Goal: Task Accomplishment & Management: Complete application form

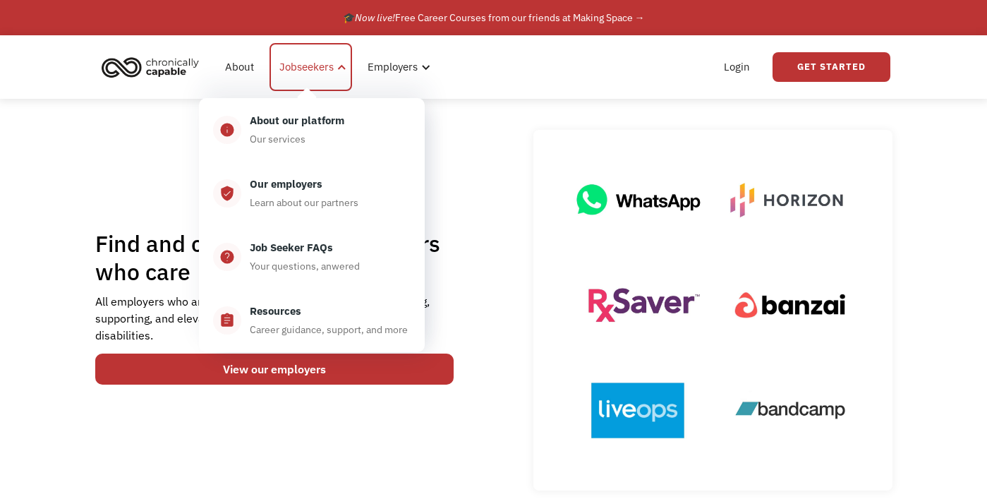
click at [313, 66] on div "Jobseekers" at bounding box center [306, 67] width 54 height 17
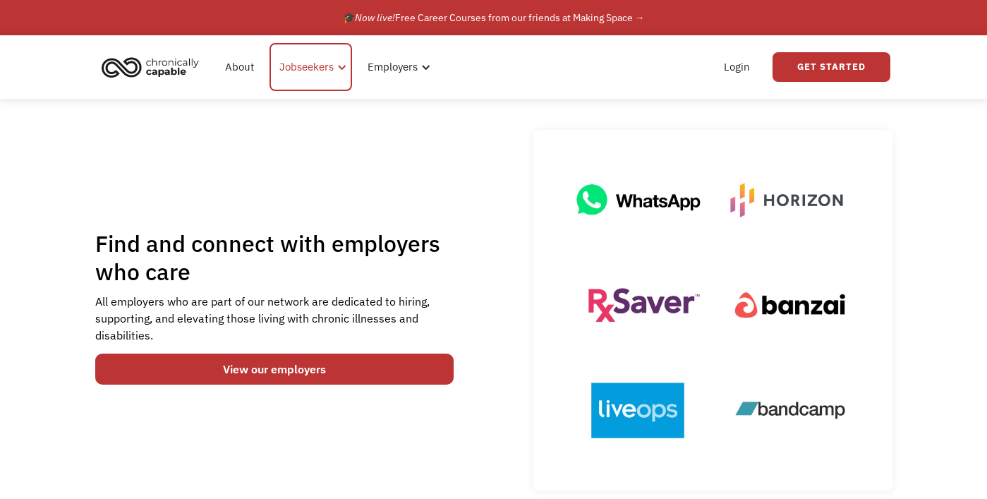
click at [313, 69] on div "Jobseekers" at bounding box center [306, 67] width 54 height 17
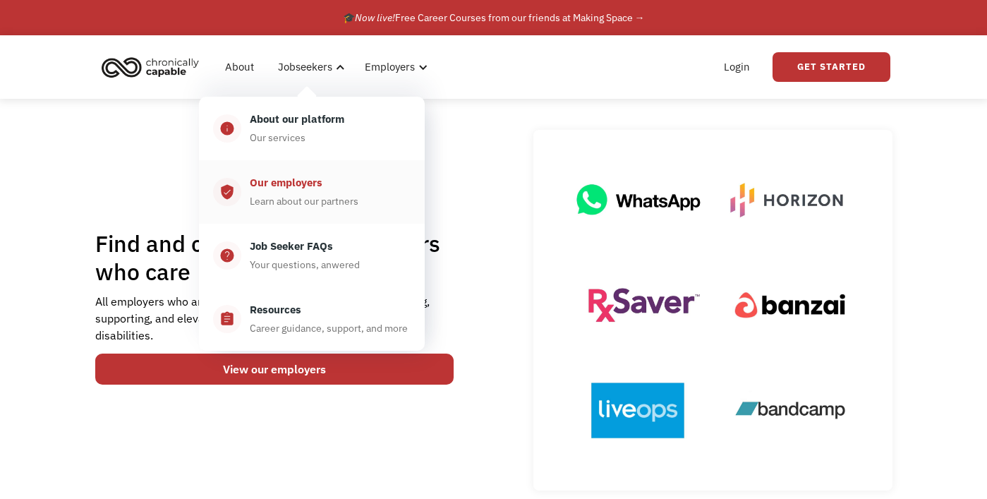
click at [314, 193] on div "Our employers Learn about our partners" at bounding box center [325, 191] width 169 height 35
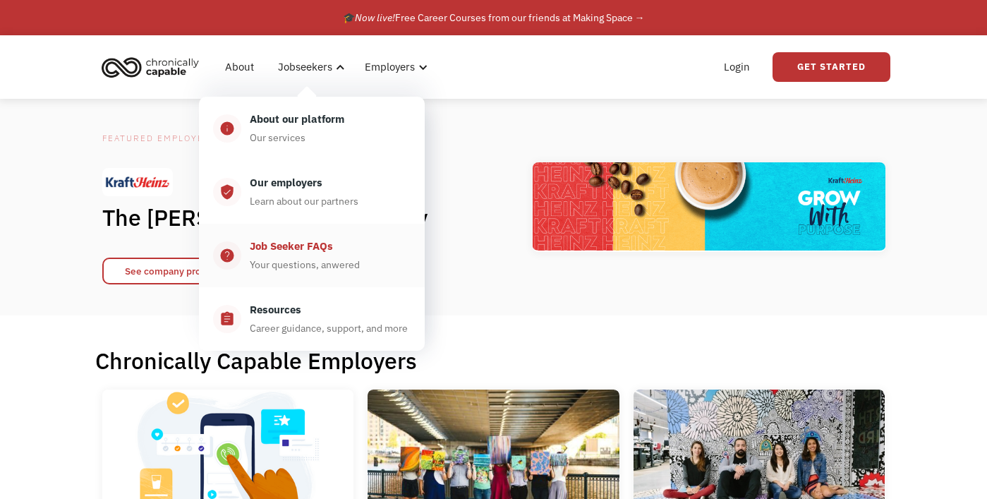
click at [315, 252] on div "Job Seeker FAQs" at bounding box center [291, 246] width 83 height 17
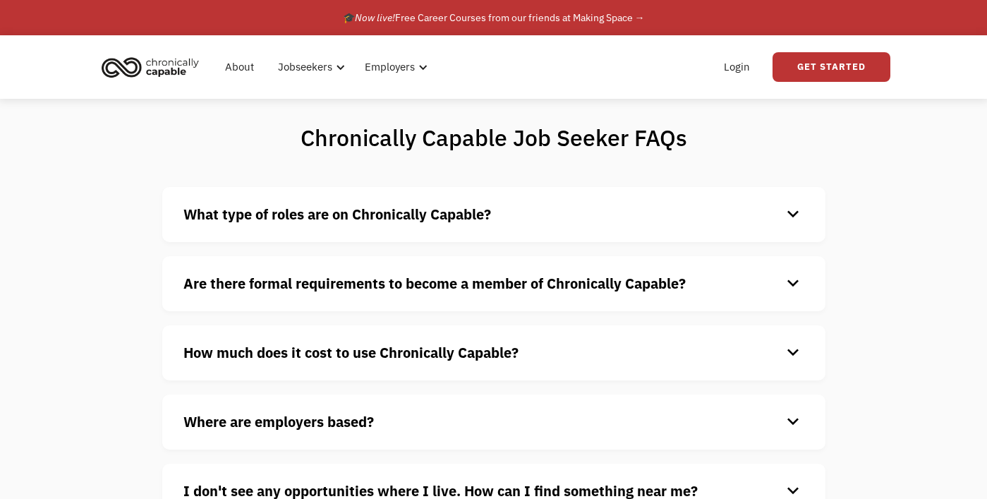
click at [792, 215] on div "keyboard_arrow_down" at bounding box center [793, 214] width 23 height 21
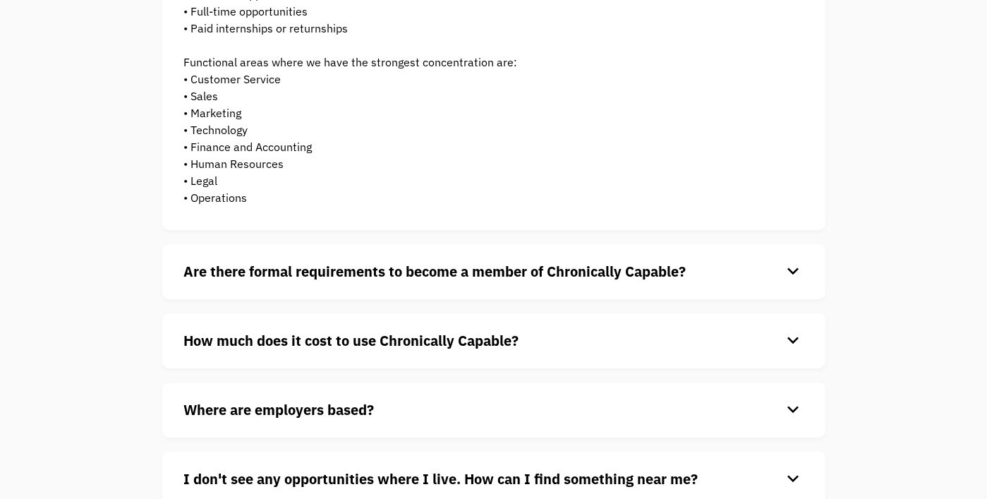
scroll to position [288, 0]
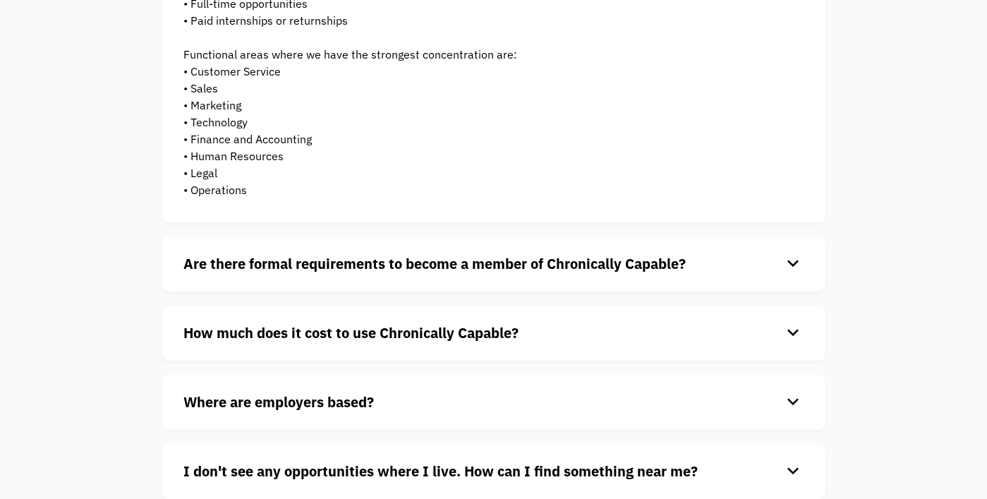
click at [793, 258] on div "keyboard_arrow_down" at bounding box center [793, 263] width 23 height 21
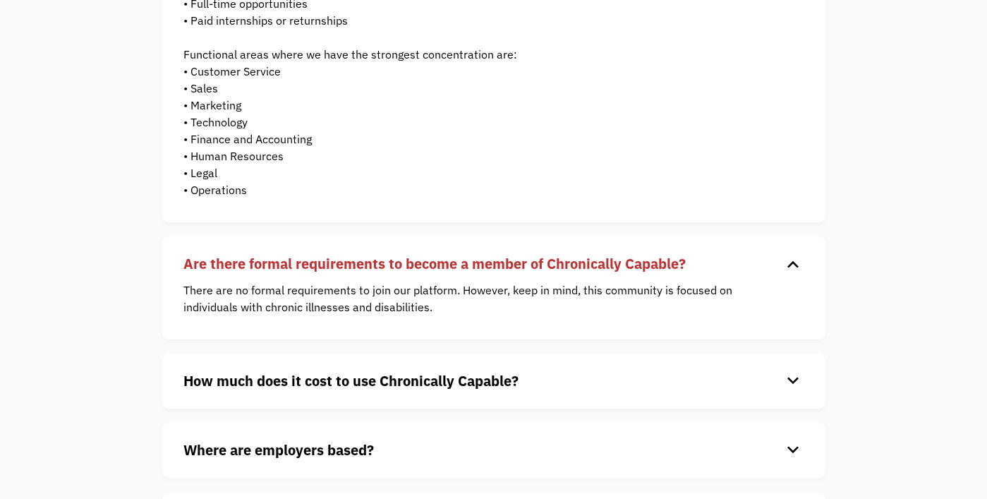
click at [791, 380] on div "keyboard_arrow_down" at bounding box center [793, 381] width 23 height 21
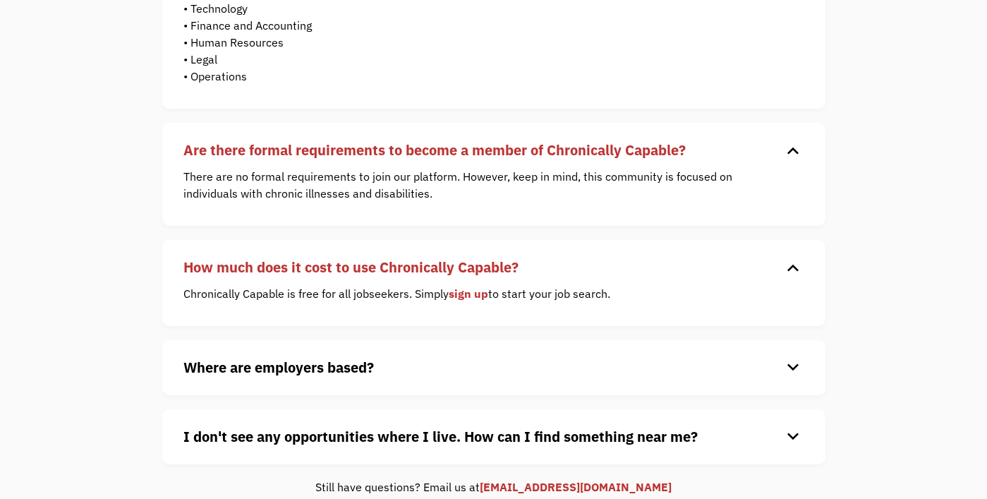
scroll to position [459, 0]
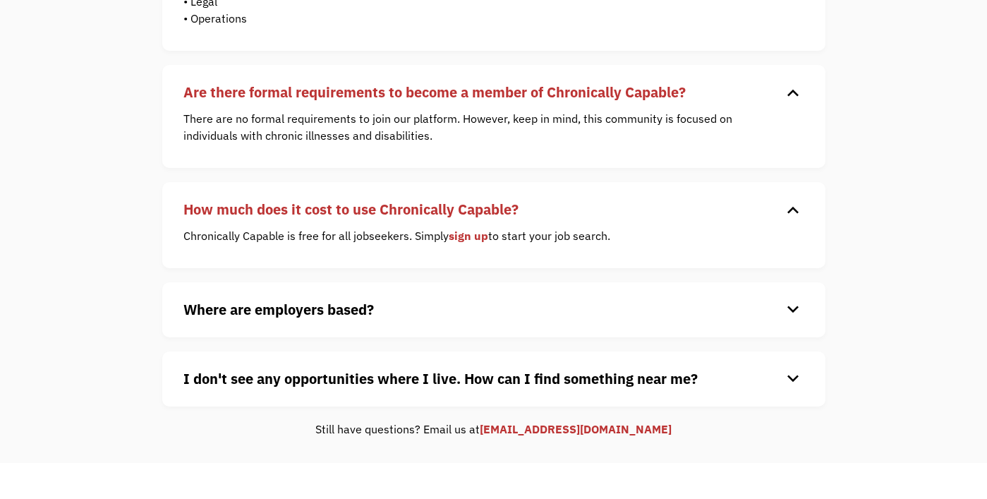
click at [788, 310] on div "keyboard_arrow_down" at bounding box center [793, 309] width 23 height 21
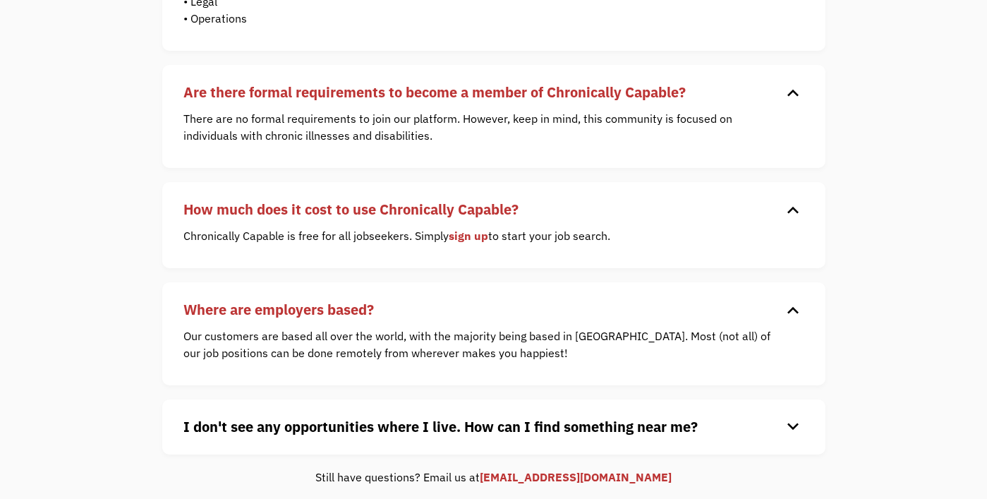
click at [796, 423] on div "keyboard_arrow_down" at bounding box center [793, 426] width 23 height 21
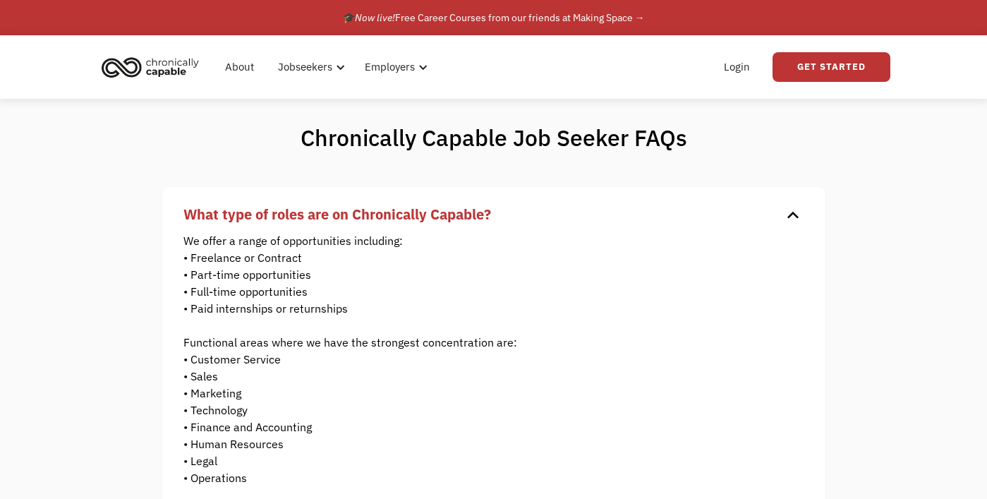
scroll to position [0, 0]
click at [736, 71] on link "Login" at bounding box center [737, 66] width 43 height 45
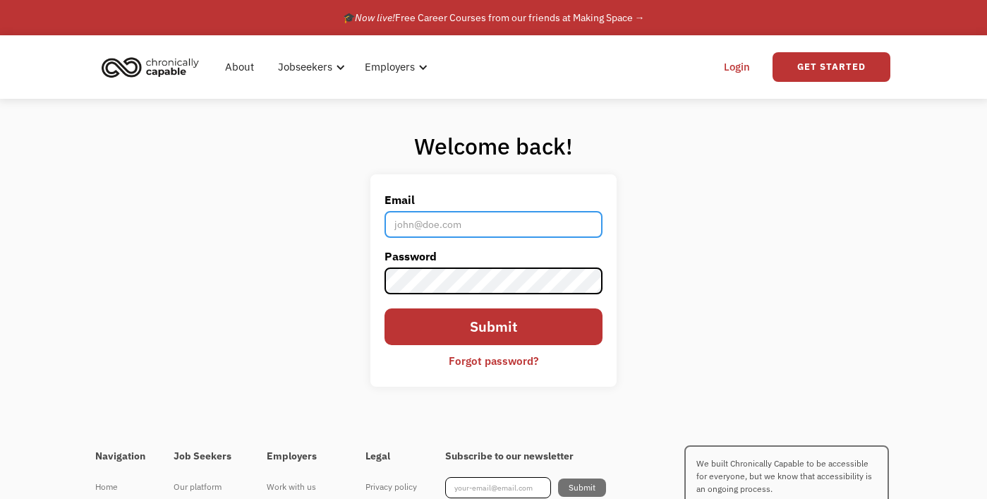
type input "shidoodle4@gmail.com"
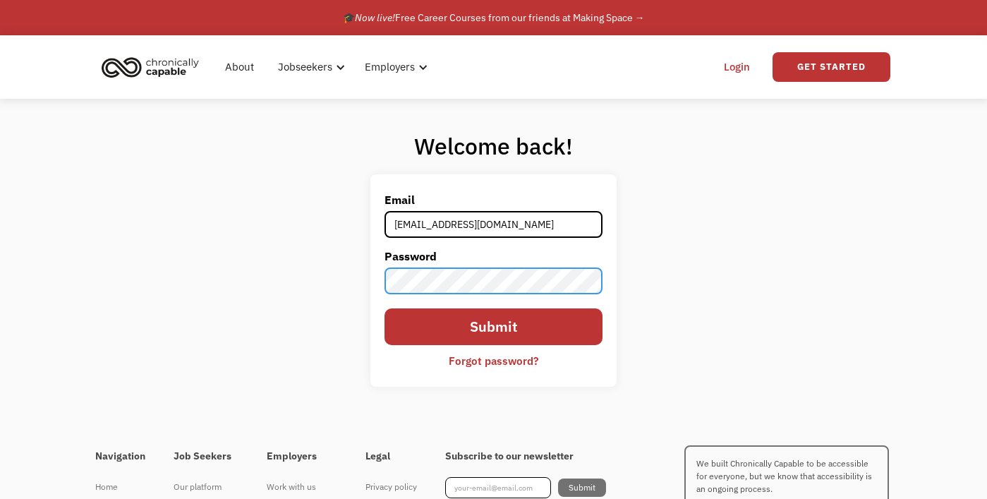
click at [493, 327] on input "Submit" at bounding box center [494, 326] width 219 height 37
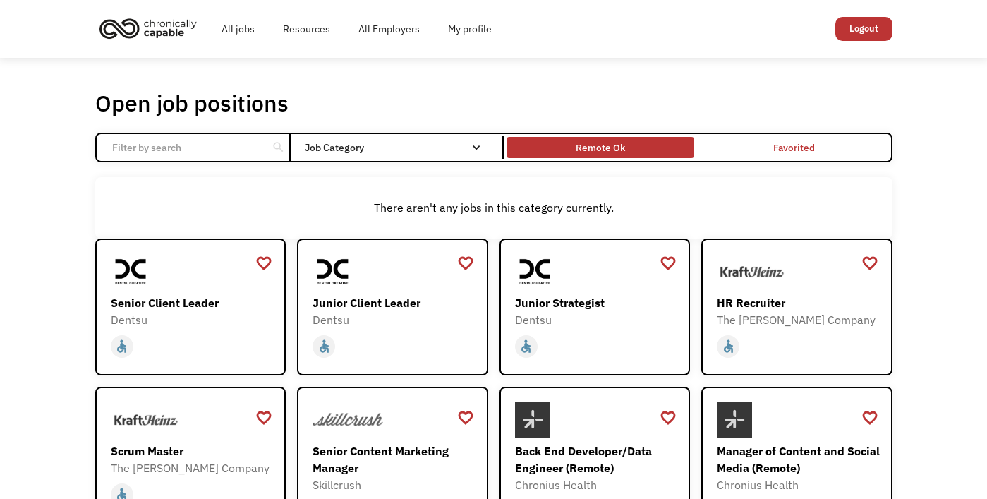
click at [579, 143] on div "Remote Ok" at bounding box center [600, 147] width 49 height 17
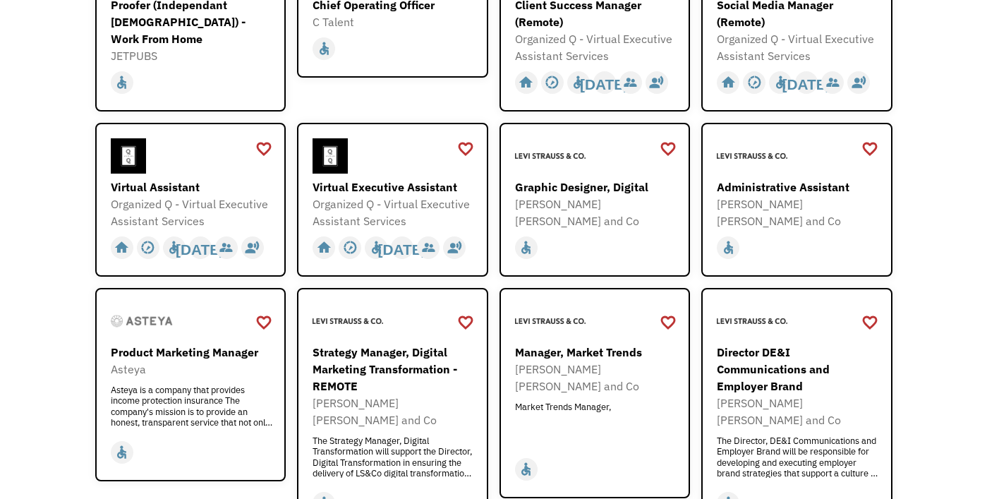
scroll to position [512, 0]
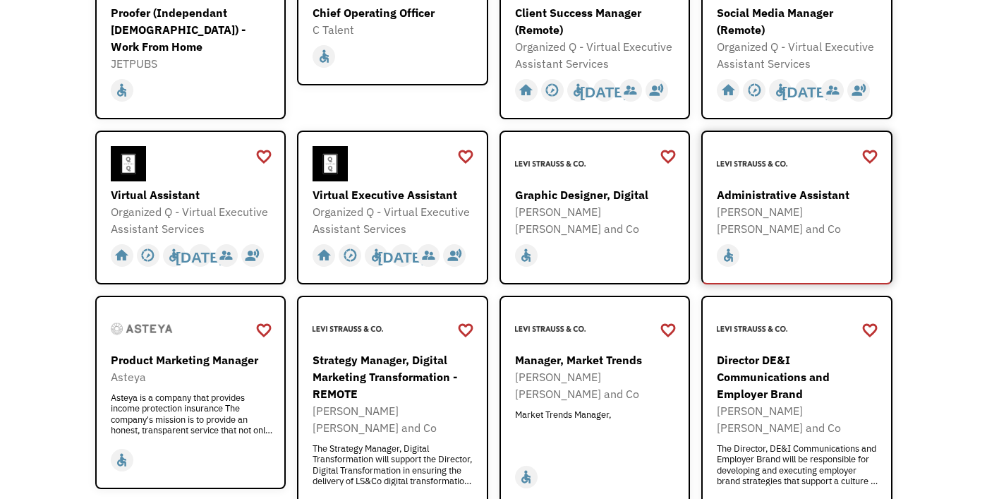
click at [829, 195] on div "Administrative Assistant" at bounding box center [799, 194] width 164 height 17
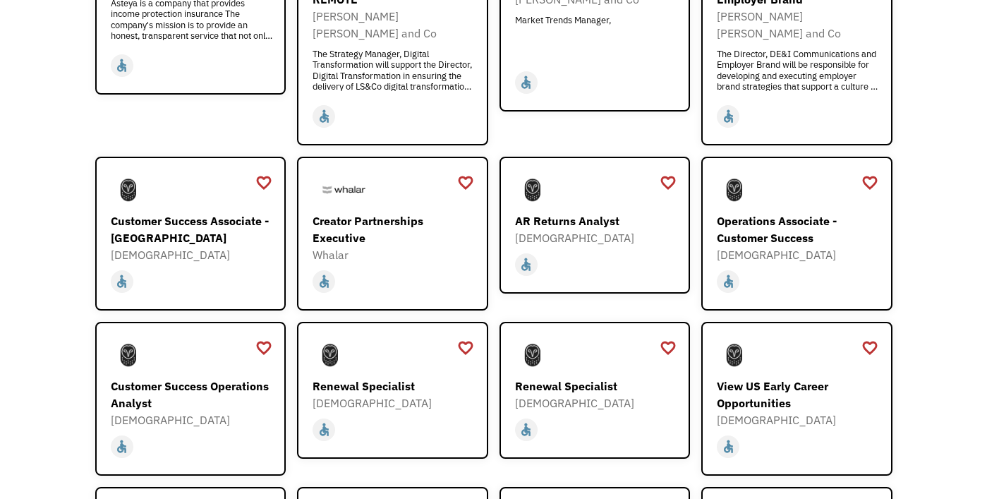
scroll to position [908, 0]
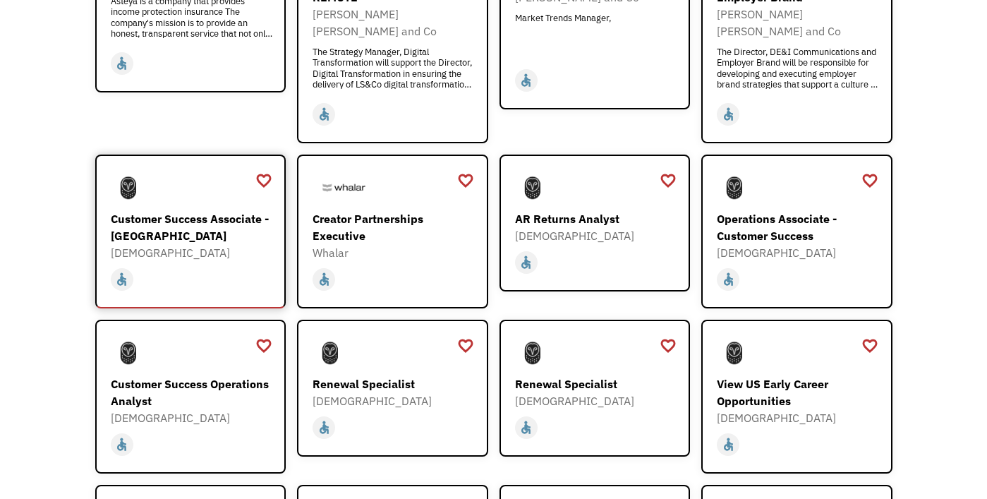
click at [210, 210] on div "Customer Success Associate - [GEOGRAPHIC_DATA]" at bounding box center [193, 227] width 164 height 34
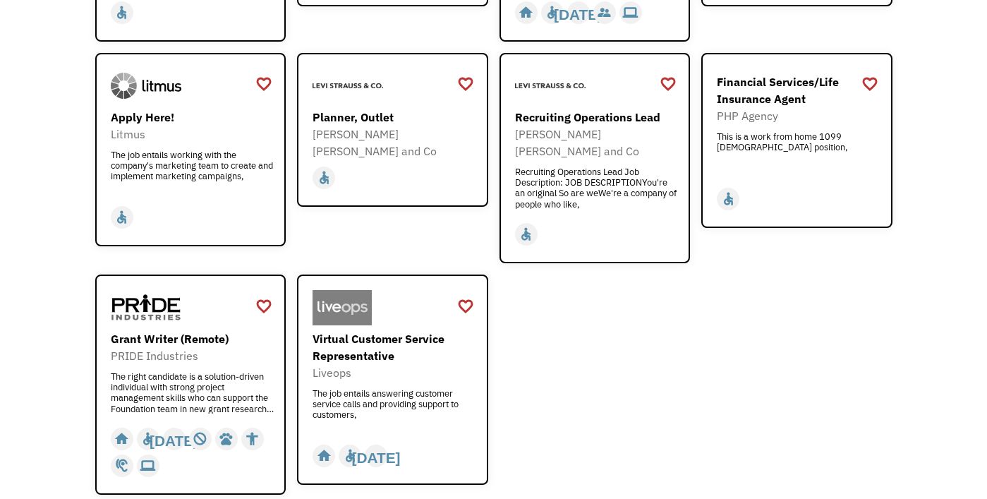
scroll to position [1677, 0]
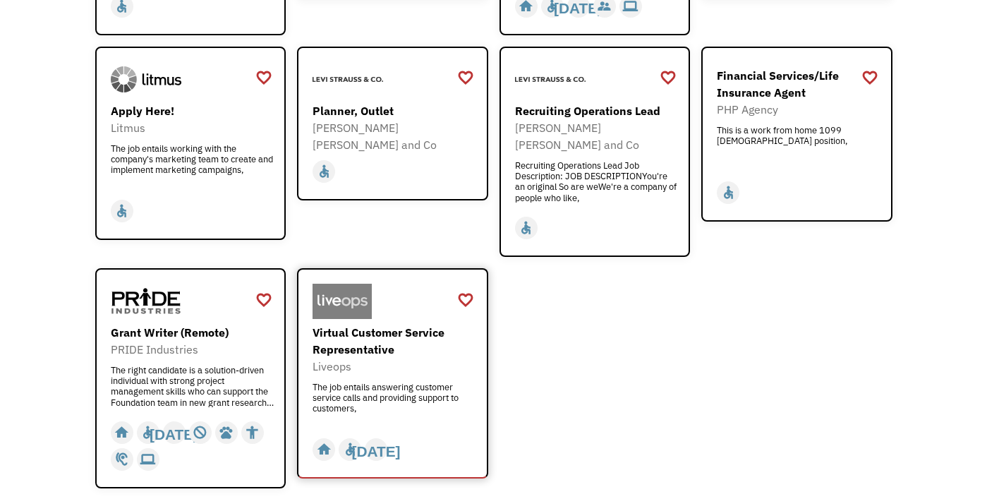
click at [397, 324] on div "Virtual Customer Service Representative" at bounding box center [395, 341] width 164 height 34
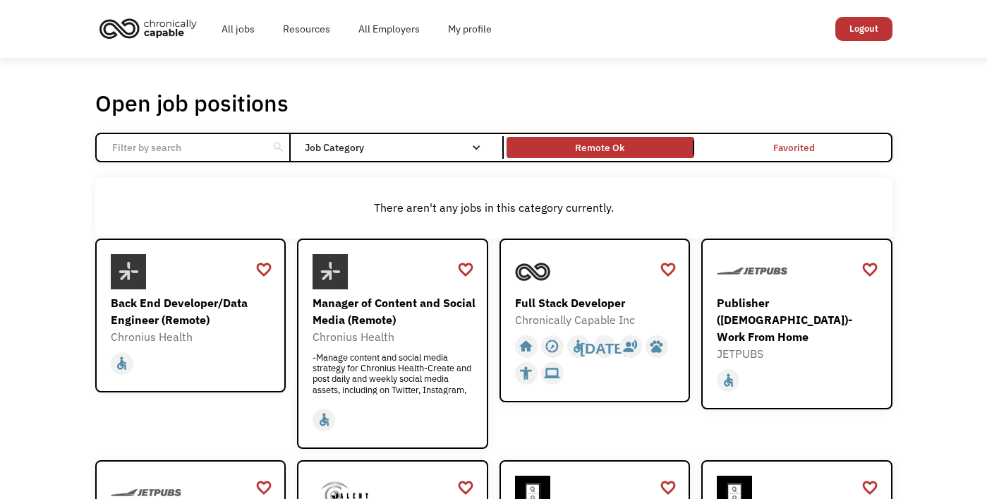
scroll to position [0, 0]
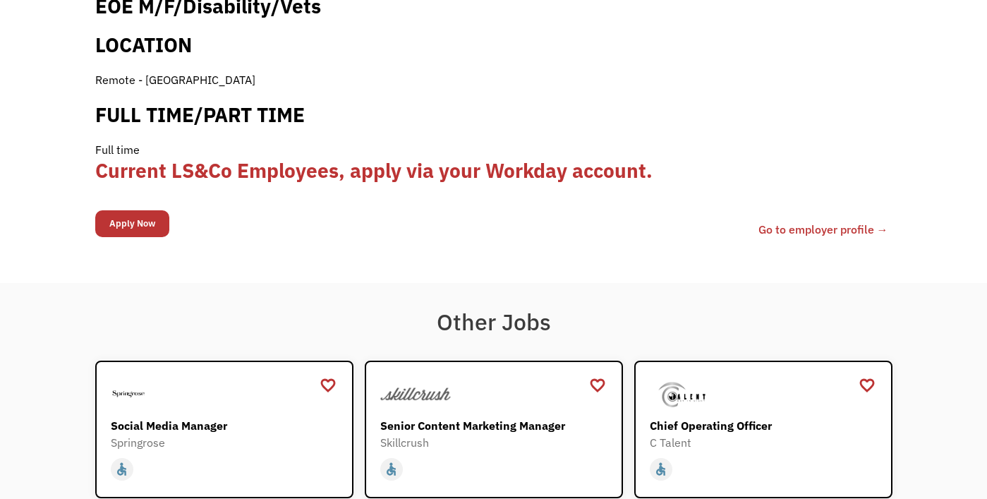
scroll to position [1536, 0]
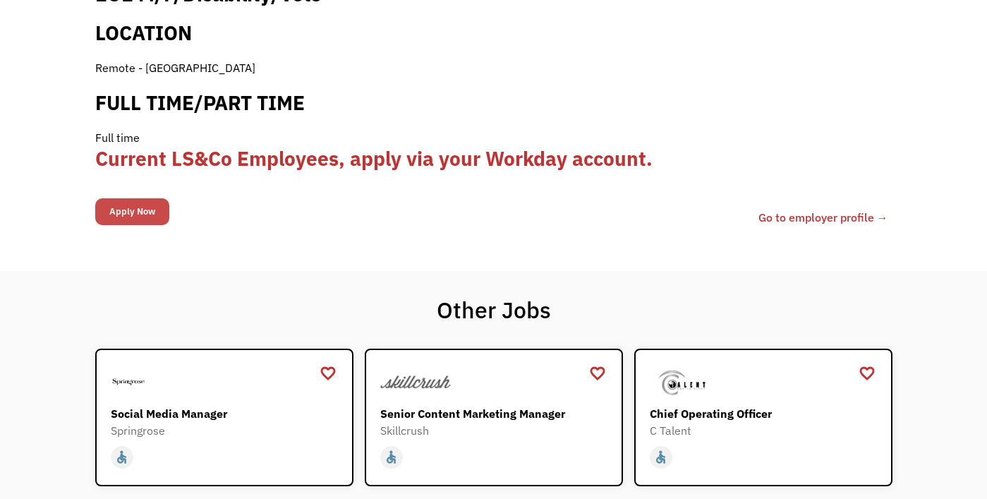
click at [146, 198] on input "Apply Now" at bounding box center [132, 211] width 74 height 27
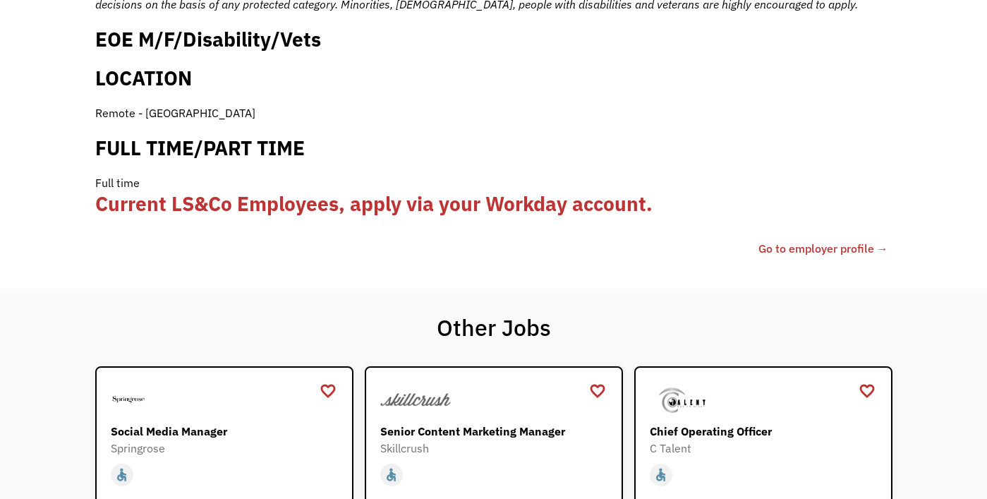
click at [836, 240] on link "Go to employer profile →" at bounding box center [824, 248] width 130 height 17
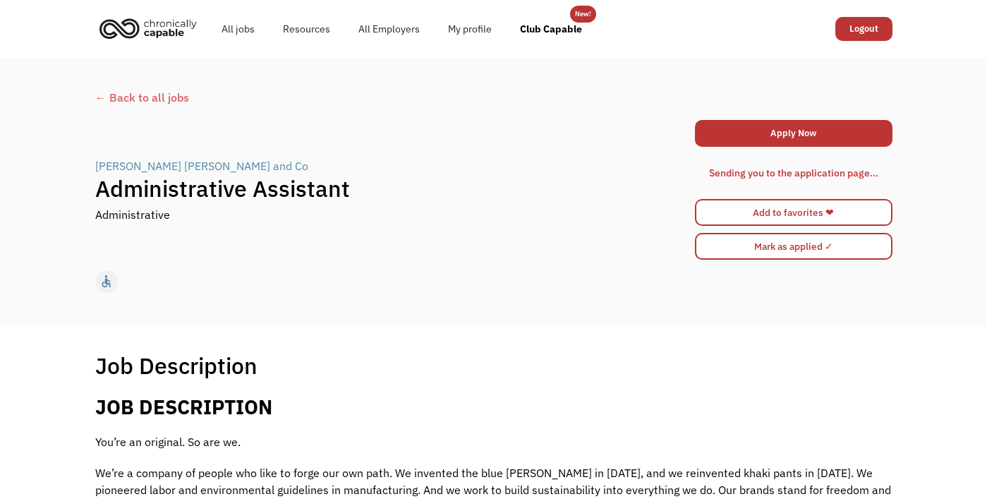
scroll to position [0, 0]
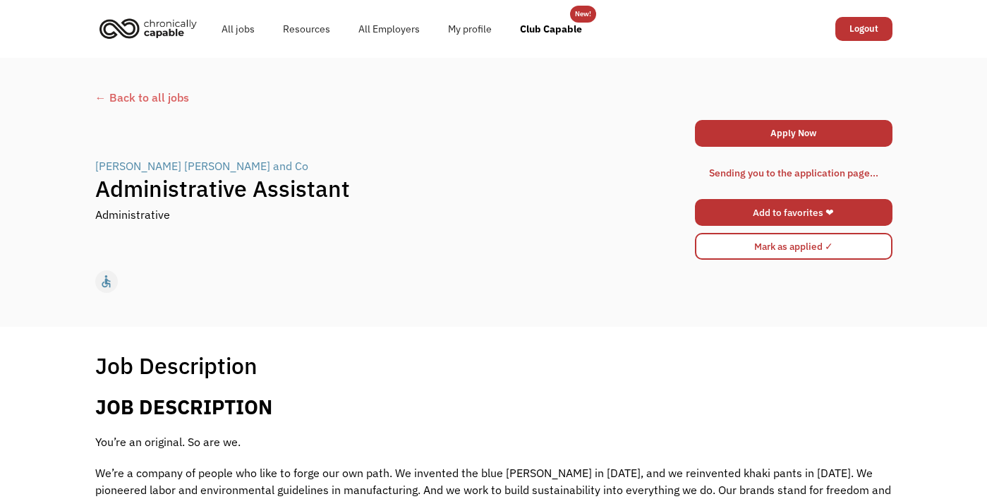
click at [790, 217] on link "Add to favorites ❤" at bounding box center [794, 212] width 198 height 27
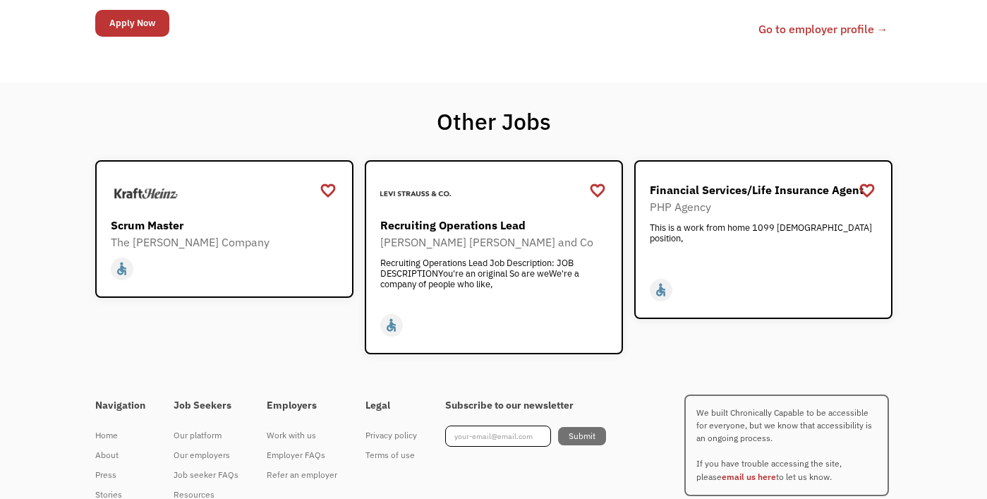
scroll to position [2243, 0]
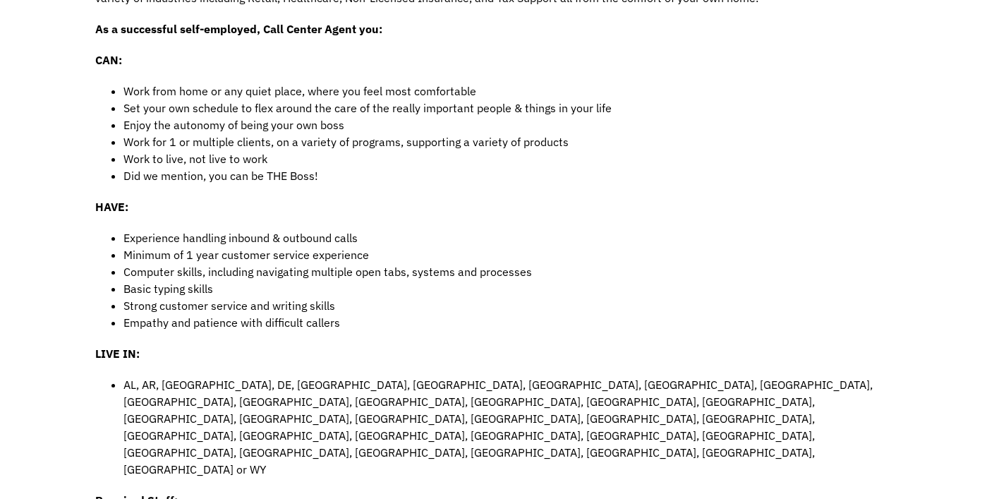
scroll to position [504, 0]
